Goal: Task Accomplishment & Management: Use online tool/utility

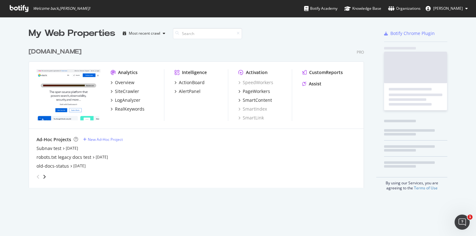
scroll to position [148, 340]
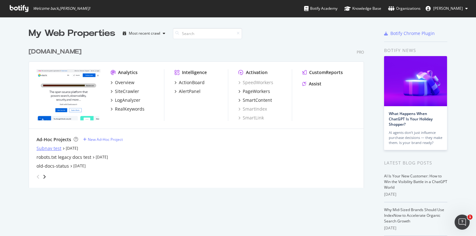
click at [56, 149] on div "Subnav test" at bounding box center [48, 148] width 25 height 6
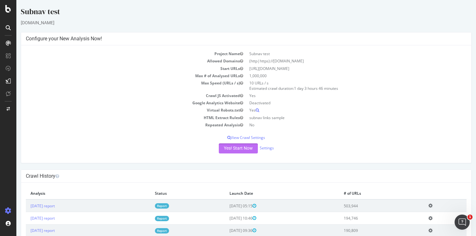
click at [247, 147] on button "Yes! Start Now" at bounding box center [238, 148] width 39 height 10
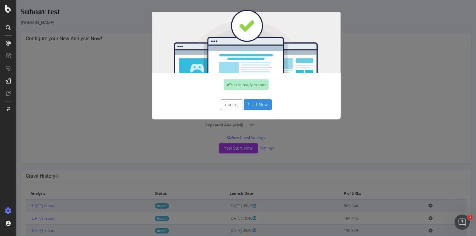
click at [260, 104] on button "Start Now" at bounding box center [258, 104] width 28 height 11
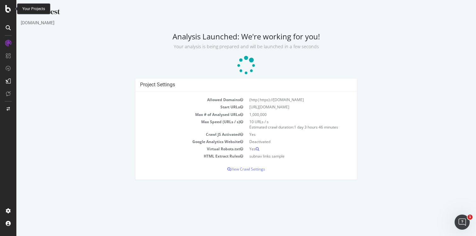
click at [11, 9] on icon at bounding box center [8, 9] width 6 height 8
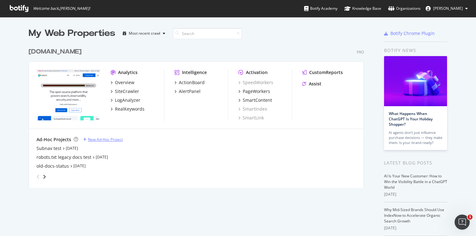
click at [97, 140] on div "New Ad-Hoc Project" at bounding box center [105, 139] width 35 height 5
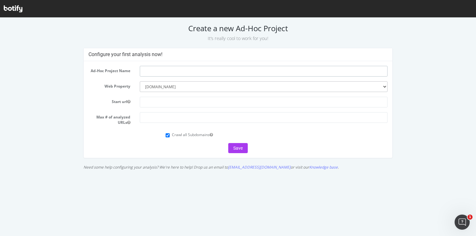
click at [149, 70] on input "text" at bounding box center [264, 71] width 248 height 11
type input "docs api staging test"
click at [182, 74] on input "docs api staging test" at bounding box center [264, 71] width 248 height 11
click at [165, 86] on select "--------- elastic.co" at bounding box center [264, 86] width 248 height 11
click at [159, 101] on input "text" at bounding box center [264, 102] width 248 height 11
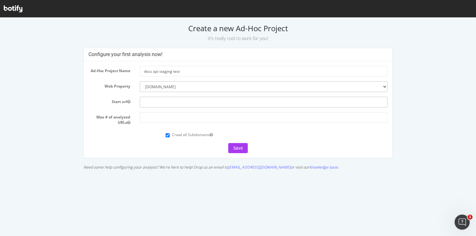
paste input "[URL][DOMAIN_NAME]"
type input "[URL][DOMAIN_NAME]"
click at [162, 89] on select "--------- elastic.co" at bounding box center [264, 86] width 248 height 11
click at [173, 86] on select "--------- elastic.co" at bounding box center [264, 86] width 248 height 11
click at [140, 81] on select "--------- elastic.co" at bounding box center [264, 86] width 248 height 11
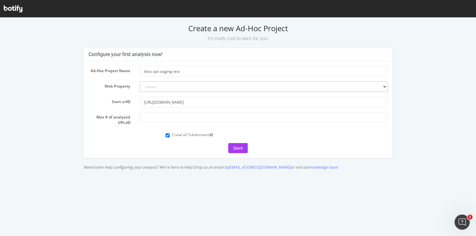
click at [176, 86] on select "--------- elastic.co" at bounding box center [264, 86] width 248 height 11
select select "2694"
click at [140, 81] on select "--------- elastic.co" at bounding box center [264, 86] width 248 height 11
click at [167, 117] on input "number" at bounding box center [264, 117] width 248 height 11
type input "10000000"
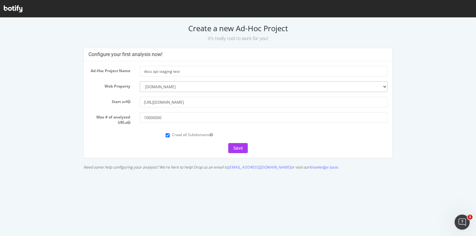
click at [156, 150] on div "Save" at bounding box center [237, 148] width 299 height 10
click at [170, 136] on div "Crawl all Subdomains" at bounding box center [276, 134] width 222 height 8
click at [167, 136] on input "Crawl all Subdomains" at bounding box center [167, 135] width 4 height 4
checkbox input "false"
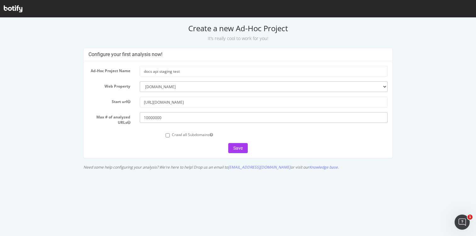
click at [154, 118] on input "10000000" at bounding box center [264, 117] width 248 height 11
click at [234, 148] on button "Save" at bounding box center [238, 148] width 20 height 10
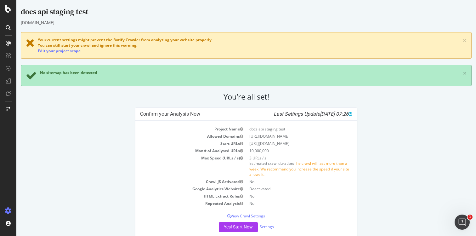
scroll to position [12, 0]
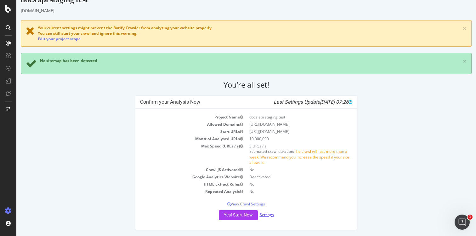
click at [266, 214] on link "Settings" at bounding box center [266, 214] width 14 height 5
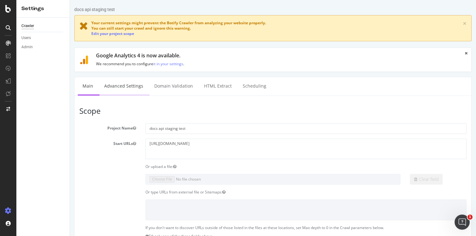
click at [124, 85] on link "Advanced Settings" at bounding box center [123, 85] width 48 height 17
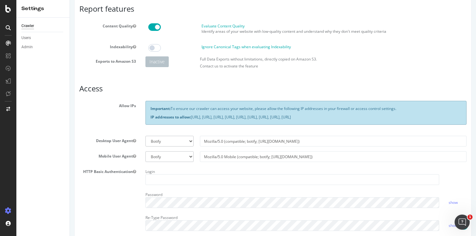
scroll to position [73, 0]
click at [186, 140] on select "Botify Googlebot Chrome Firefox Edge Custom" at bounding box center [169, 140] width 48 height 11
select select "Mozilla/5.0 (compatible; Googlebot/2.1; +[URL][DOMAIN_NAME])"
click at [145, 135] on select "Botify Googlebot Chrome Firefox Edge Custom" at bounding box center [169, 140] width 48 height 11
type input "Mozilla/5.0 (compatible; Googlebot/2.1; +[URL][DOMAIN_NAME])"
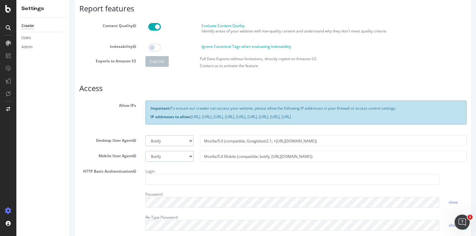
click at [174, 157] on select "Botify Googlebot Safari iPhone Safari iPad Chrome Android Custom" at bounding box center [169, 156] width 48 height 11
select select "Mozilla/5.0 (Linux; Android 6.0.1; Nexus 5X Build/MMB29P) AppleWebKit/537.36 (K…"
click at [145, 151] on select "Botify Googlebot Safari iPhone Safari iPad Chrome Android Custom" at bounding box center [169, 156] width 48 height 11
type input "Mozilla/5.0 (Linux; Android 6.0.1; Nexus 5X Build/MMB29P) AppleWebKit/537.36 (K…"
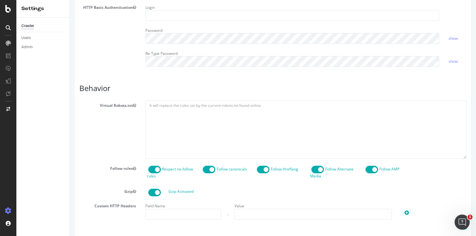
scroll to position [237, 0]
click at [191, 111] on textarea at bounding box center [305, 129] width 321 height 58
paste textarea "User-agent: * # Allow the specific subfolder Allow: /docs/api # Allow necessary…"
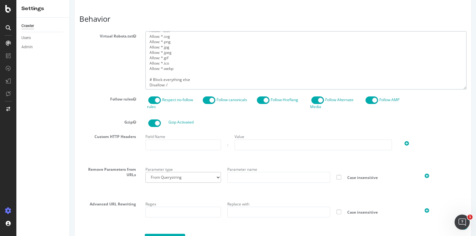
scroll to position [306, 0]
type textarea "User-agent: * # Allow the specific subfolder Allow: /docs/api # Allow necessary…"
click at [151, 100] on span at bounding box center [154, 100] width 13 height 8
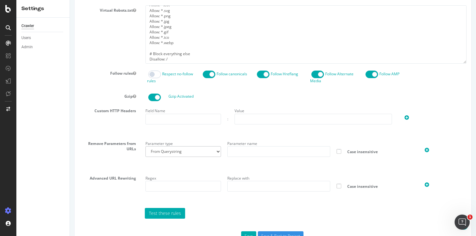
scroll to position [332, 0]
click at [185, 118] on input "text" at bounding box center [182, 118] width 75 height 11
type input "Cookie"
click at [257, 121] on input "text" at bounding box center [312, 118] width 157 height 11
paste input "_oauth2_proxy_1725654898"
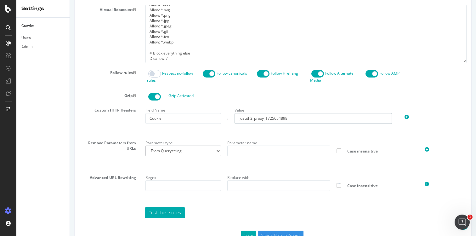
click at [245, 120] on input "_oauth2_proxy_1725654898" at bounding box center [312, 118] width 157 height 11
click at [303, 117] on input "_oauth2_proxy_1725654898" at bounding box center [312, 118] width 157 height 11
click at [328, 119] on input "_oauth2_proxy_1725654898=" at bounding box center [312, 118] width 157 height 11
paste input "qI7_SR-yNIVv2t_B3FtuEBgUWzfn1umNBJAarpEFUmb7F-LSvIQj9uhglLFHBfVgLjg1zQ1C7im7vlT…"
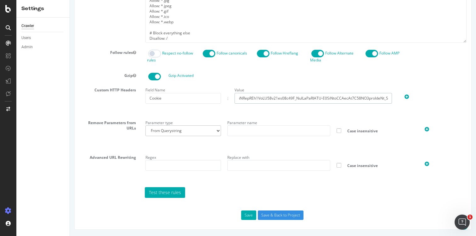
scroll to position [0, 0]
type input "_oauth2_proxy_1725654898=qI7_SR-yNIVv2t_B3FtuEBgUWzfn1umNBJAarpEFUmb7F-LSvIQj9u…"
click at [416, 89] on div at bounding box center [422, 92] width 54 height 15
click at [253, 215] on button "Save" at bounding box center [248, 214] width 15 height 9
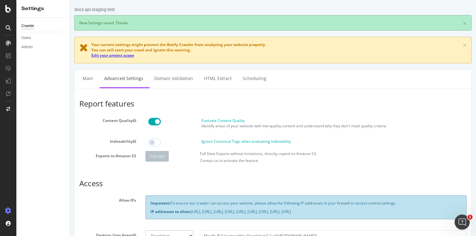
click at [126, 56] on link "Edit your project scope" at bounding box center [112, 55] width 43 height 5
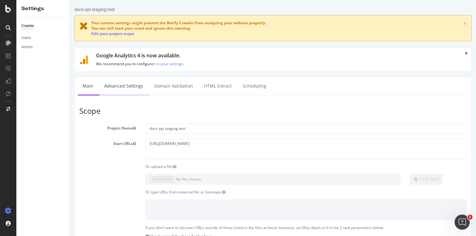
click at [125, 89] on link "Advanced Settings" at bounding box center [123, 85] width 48 height 17
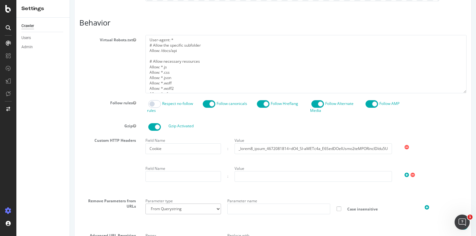
scroll to position [380, 0]
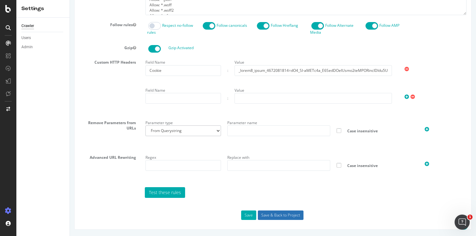
click at [289, 216] on input "Save & Back to Project" at bounding box center [281, 214] width 46 height 9
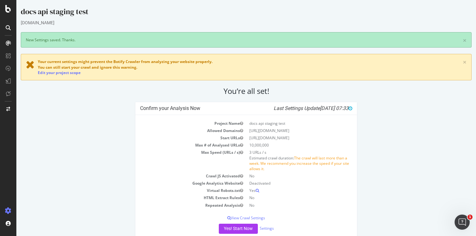
scroll to position [14, 0]
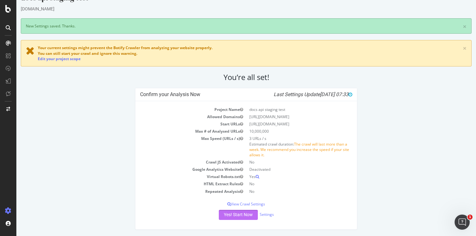
click at [232, 214] on button "Yes! Start Now" at bounding box center [238, 214] width 39 height 10
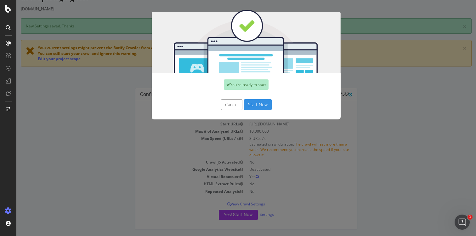
click at [268, 104] on button "Start Now" at bounding box center [258, 104] width 28 height 11
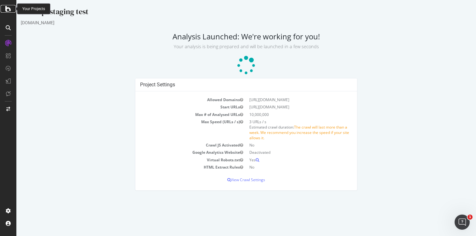
click at [7, 8] on icon at bounding box center [8, 9] width 6 height 8
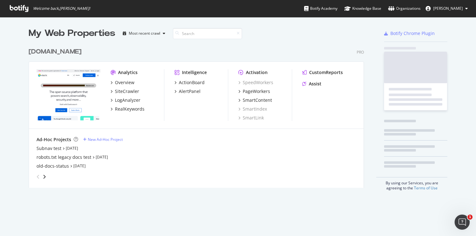
scroll to position [236, 476]
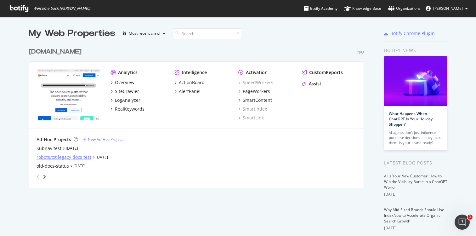
click at [51, 157] on div "robots.txt legacy docs test" at bounding box center [63, 157] width 55 height 6
click at [54, 148] on div "Subnav test" at bounding box center [48, 148] width 25 height 6
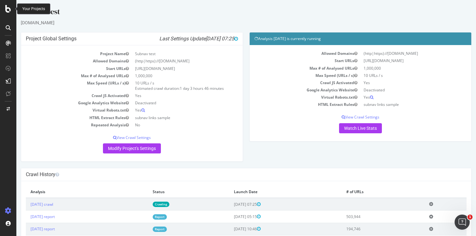
click at [6, 8] on icon at bounding box center [8, 9] width 6 height 8
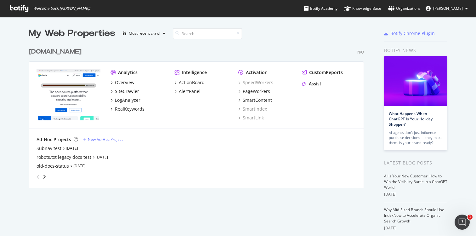
scroll to position [236, 476]
